Goal: Communication & Community: Answer question/provide support

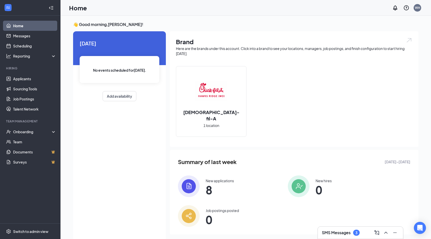
click at [326, 235] on h3 "SMS Messages" at bounding box center [336, 233] width 29 height 6
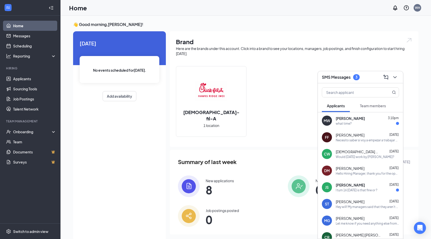
click at [351, 117] on span "[PERSON_NAME]" at bounding box center [350, 118] width 29 height 5
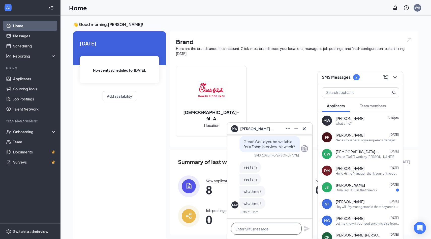
click at [250, 231] on textarea at bounding box center [266, 228] width 71 height 12
type textarea "A"
type textarea "If you are available [DATE] at"
drag, startPoint x: 283, startPoint y: 229, endPoint x: 229, endPoint y: 227, distance: 54.0
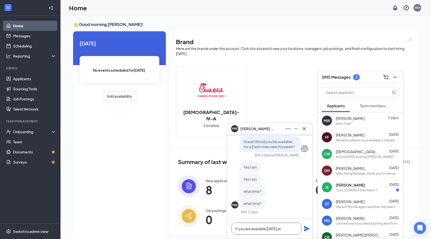
click at [229, 227] on div "If you are available [DATE] at" at bounding box center [269, 228] width 85 height 20
type textarea "L"
type textarea "A"
click at [285, 229] on textarea "Would 3 pm [DATE] work?" at bounding box center [266, 228] width 71 height 12
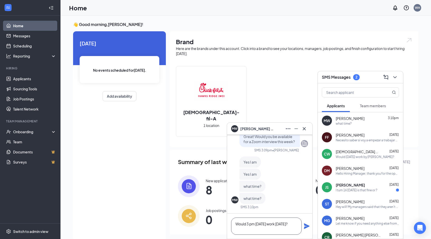
click at [241, 228] on textarea "Would 3 pm [DATE] work [DATE]?" at bounding box center [266, 225] width 71 height 17
drag, startPoint x: 254, startPoint y: 229, endPoint x: 232, endPoint y: 229, distance: 23.0
click at [232, 229] on textarea "Would 3 pm [DATE] work [DATE]?" at bounding box center [266, 225] width 71 height 17
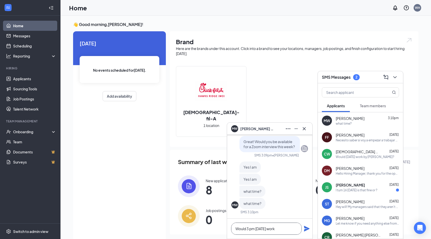
scroll to position [0, 0]
type textarea "Would 3 pm [DATE] work?"
click at [304, 226] on icon "Plane" at bounding box center [307, 228] width 6 height 6
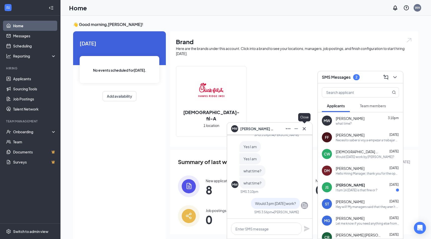
click at [303, 128] on icon "Cross" at bounding box center [304, 129] width 6 height 6
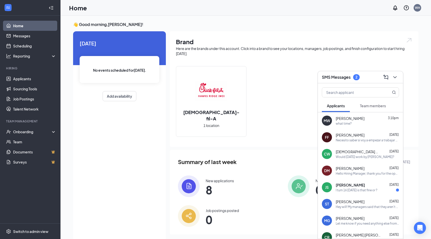
click at [358, 81] on div "SMS Messages 2" at bounding box center [360, 77] width 85 height 12
